Goal: Navigation & Orientation: Find specific page/section

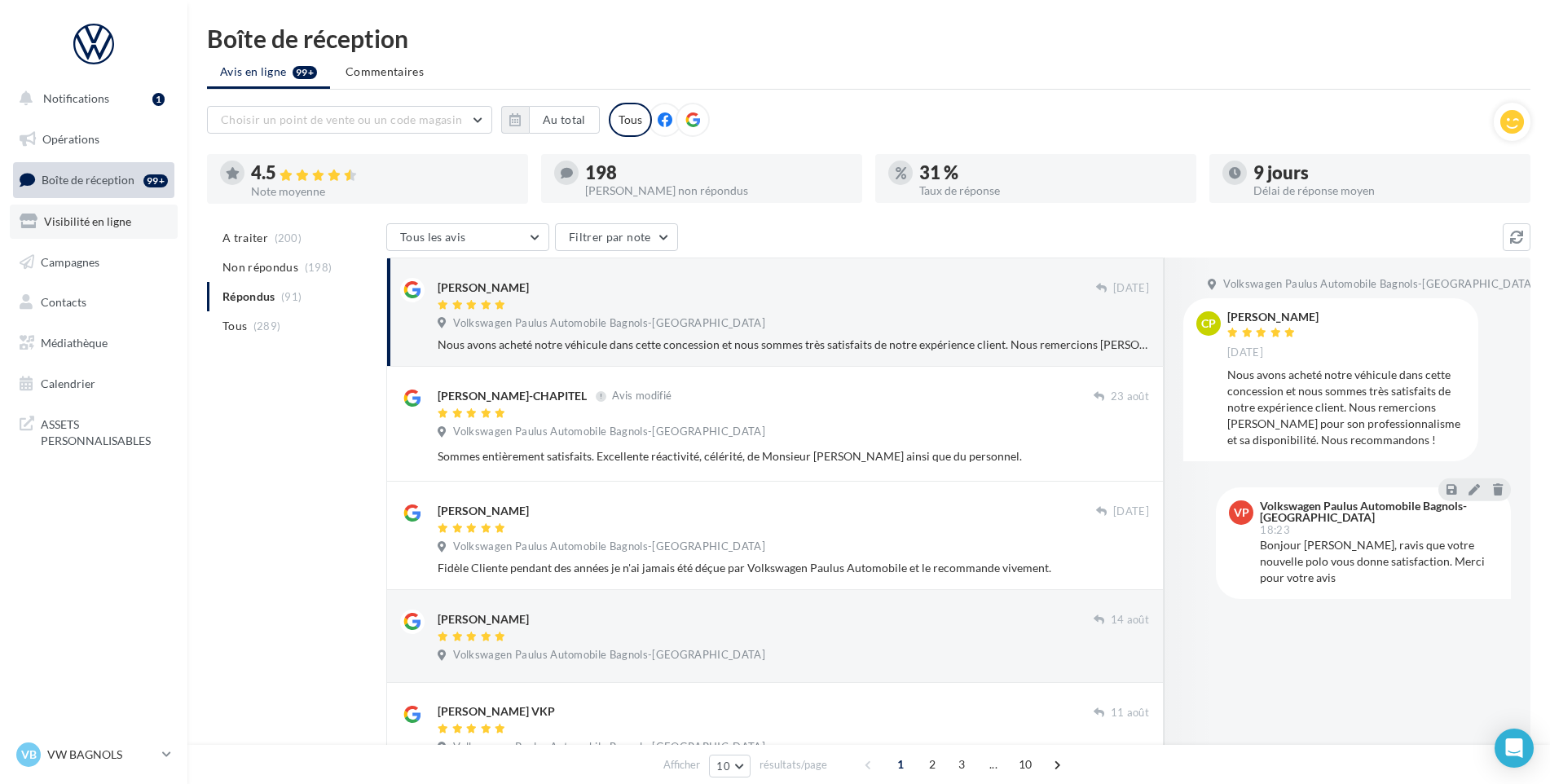
click at [80, 229] on link "Visibilité en ligne" at bounding box center [93, 222] width 168 height 34
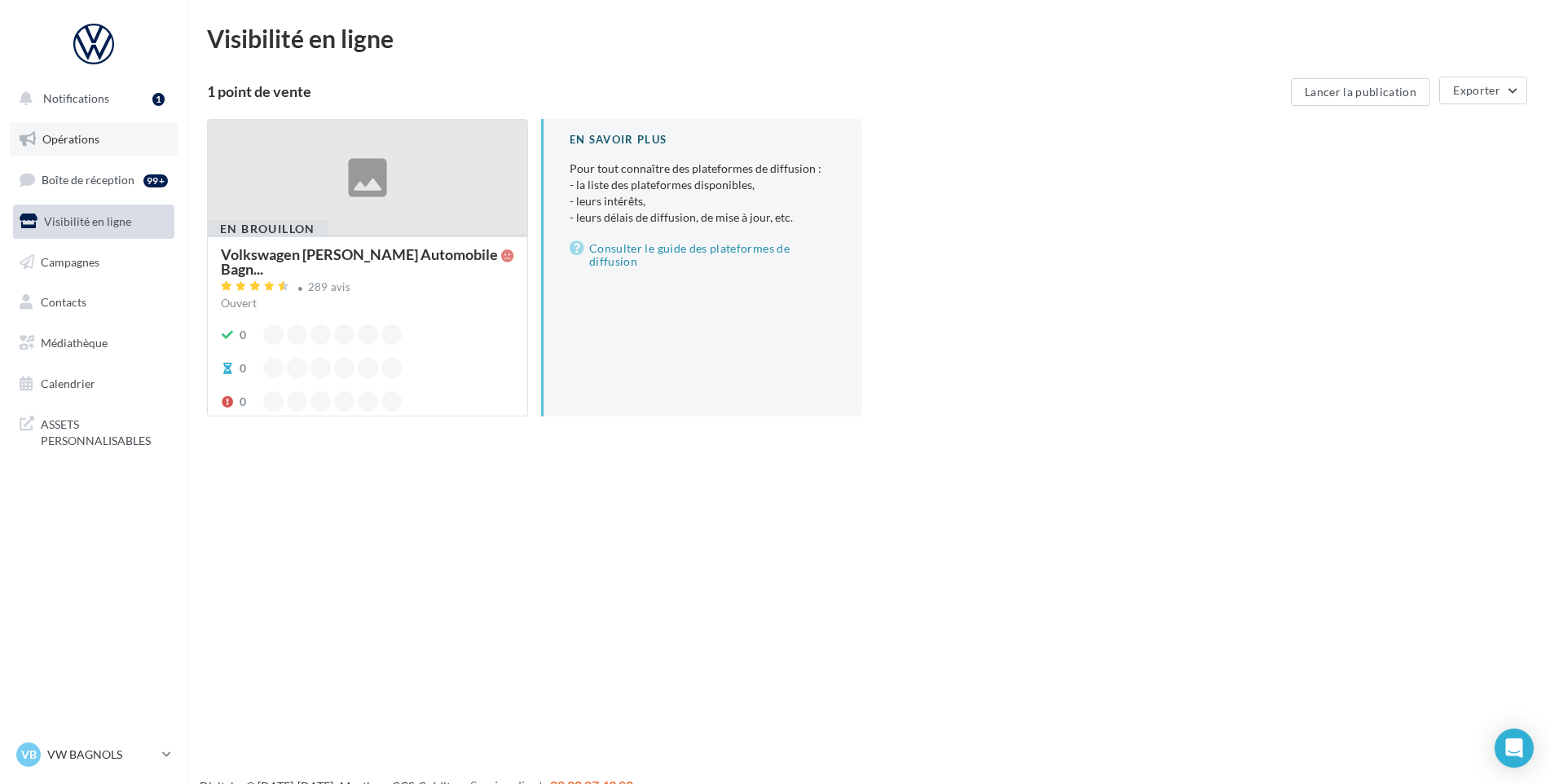
click at [68, 132] on span "Opérations" at bounding box center [70, 139] width 57 height 14
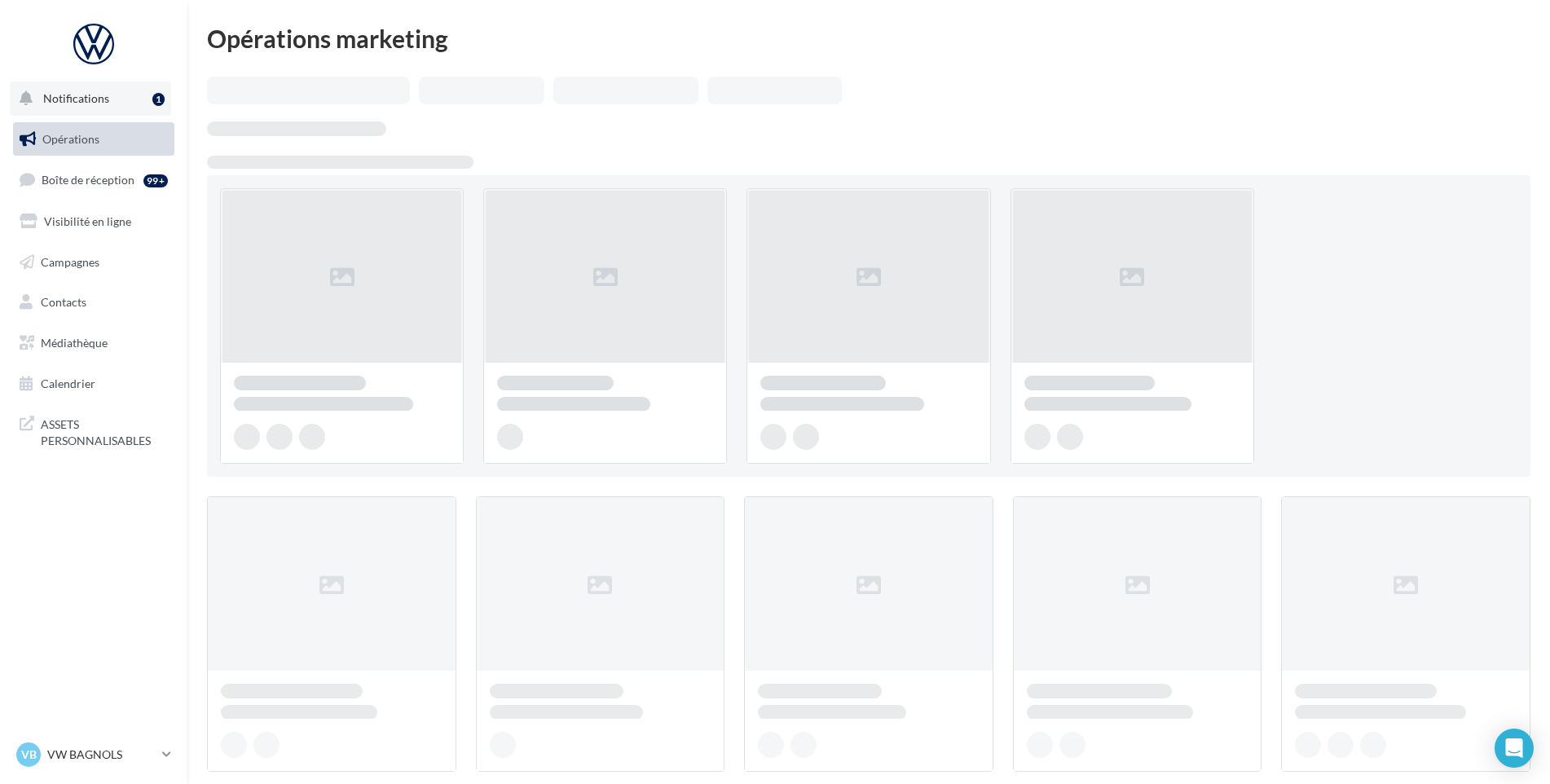
click at [93, 105] on button "Notifications 1" at bounding box center [90, 98] width 161 height 34
